Goal: Browse casually: Explore the website without a specific task or goal

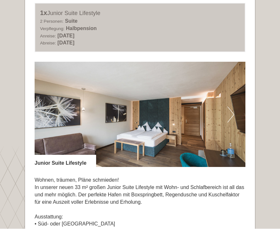
scroll to position [1291, 0]
click at [233, 107] on button "Next" at bounding box center [230, 115] width 7 height 16
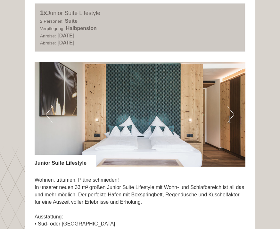
click at [233, 107] on button "Next" at bounding box center [230, 115] width 7 height 16
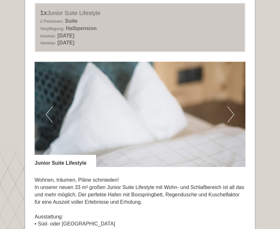
click at [230, 107] on button "Next" at bounding box center [230, 115] width 7 height 16
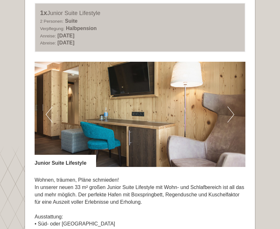
click at [231, 107] on button "Next" at bounding box center [230, 115] width 7 height 16
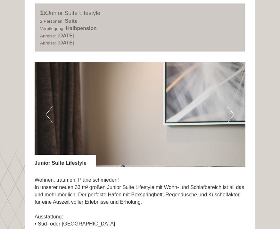
click at [232, 107] on button "Next" at bounding box center [230, 115] width 7 height 16
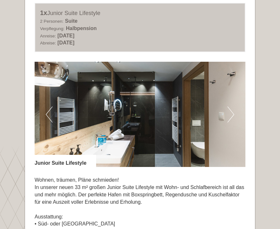
click at [230, 107] on button "Next" at bounding box center [230, 115] width 7 height 16
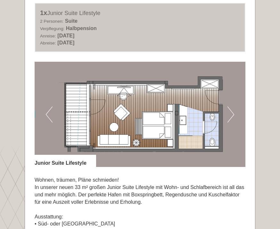
click at [227, 93] on img at bounding box center [140, 114] width 211 height 105
click at [232, 107] on button "Next" at bounding box center [230, 115] width 7 height 16
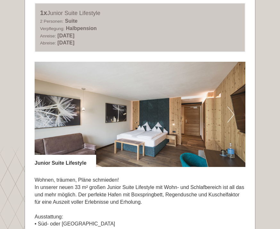
click at [233, 107] on button "Next" at bounding box center [230, 115] width 7 height 16
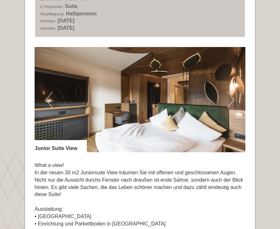
scroll to position [397, 0]
click at [232, 98] on button "Next" at bounding box center [230, 100] width 7 height 16
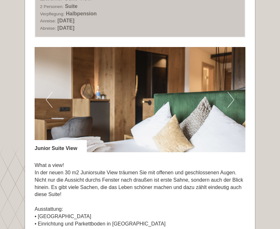
click at [235, 97] on img at bounding box center [140, 99] width 211 height 105
click at [233, 98] on button "Next" at bounding box center [230, 100] width 7 height 16
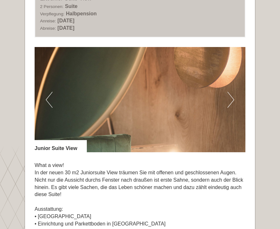
click at [232, 98] on button "Next" at bounding box center [230, 100] width 7 height 16
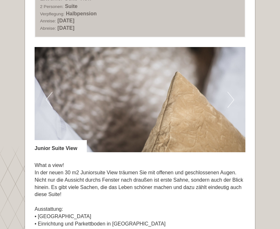
click at [237, 96] on img at bounding box center [140, 99] width 211 height 105
click at [233, 96] on button "Next" at bounding box center [230, 100] width 7 height 16
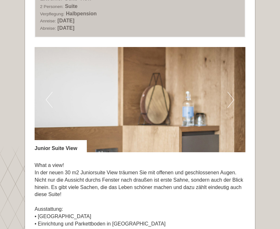
click at [234, 95] on img at bounding box center [140, 99] width 211 height 105
click at [233, 97] on button "Next" at bounding box center [230, 100] width 7 height 16
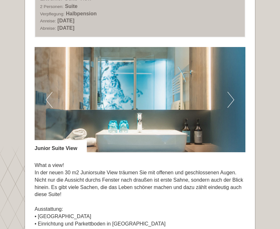
click at [235, 99] on img at bounding box center [140, 99] width 211 height 105
click at [234, 98] on button "Next" at bounding box center [230, 100] width 7 height 16
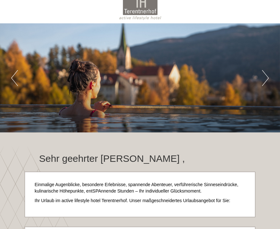
scroll to position [0, 0]
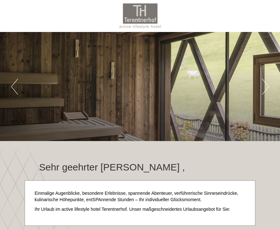
click at [232, 124] on div "Previous Next 1 2 3 4 5 6 7" at bounding box center [140, 86] width 280 height 109
click at [268, 85] on button "Next" at bounding box center [265, 87] width 7 height 16
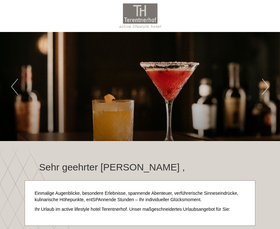
click at [268, 88] on button "Next" at bounding box center [265, 87] width 7 height 16
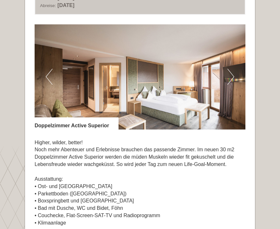
scroll to position [878, 0]
click at [235, 67] on img at bounding box center [140, 76] width 211 height 105
click at [234, 67] on img at bounding box center [140, 76] width 211 height 105
click at [235, 64] on img at bounding box center [140, 76] width 211 height 105
click at [231, 70] on button "Next" at bounding box center [230, 77] width 7 height 16
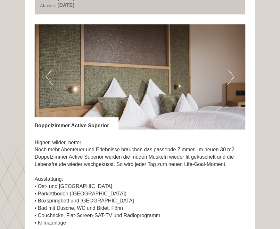
click at [235, 65] on img at bounding box center [140, 76] width 211 height 105
click at [232, 69] on button "Next" at bounding box center [230, 77] width 7 height 16
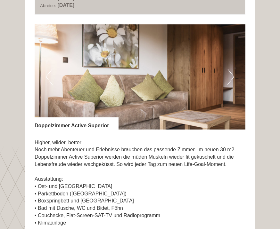
click at [236, 66] on img at bounding box center [140, 76] width 211 height 105
click at [234, 69] on button "Next" at bounding box center [230, 77] width 7 height 16
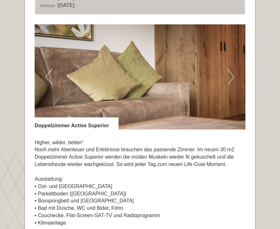
click at [234, 69] on button "Next" at bounding box center [230, 77] width 7 height 16
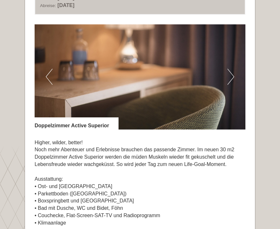
click at [232, 69] on button "Next" at bounding box center [230, 77] width 7 height 16
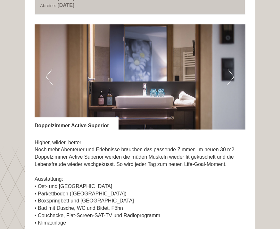
click at [231, 69] on button "Next" at bounding box center [230, 77] width 7 height 16
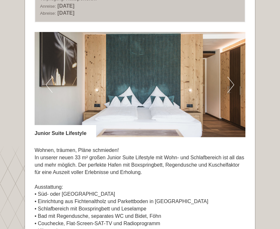
scroll to position [1321, 0]
click at [234, 71] on img at bounding box center [140, 84] width 211 height 105
click at [235, 67] on img at bounding box center [140, 84] width 211 height 105
click at [235, 69] on img at bounding box center [140, 84] width 211 height 105
click at [233, 77] on button "Next" at bounding box center [230, 85] width 7 height 16
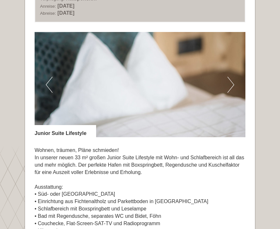
click at [233, 77] on button "Next" at bounding box center [230, 85] width 7 height 16
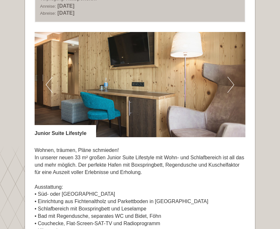
click at [231, 77] on button "Next" at bounding box center [230, 85] width 7 height 16
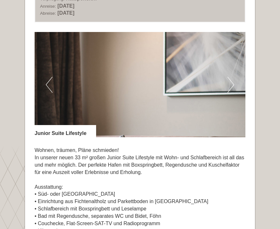
click at [232, 77] on button "Next" at bounding box center [230, 85] width 7 height 16
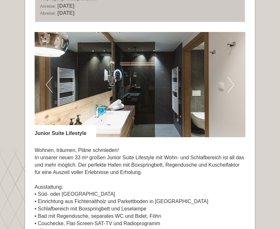
click at [230, 77] on button "Next" at bounding box center [230, 85] width 7 height 16
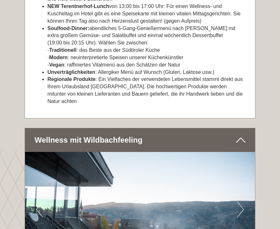
scroll to position [1980, 0]
